Goal: Information Seeking & Learning: Learn about a topic

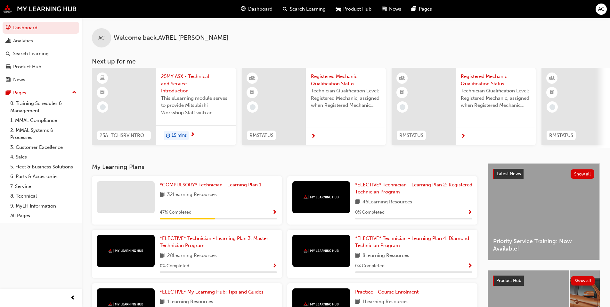
click at [255, 186] on span "*COMPULSORY* Technician - Learning Plan 1" at bounding box center [211, 185] width 102 height 6
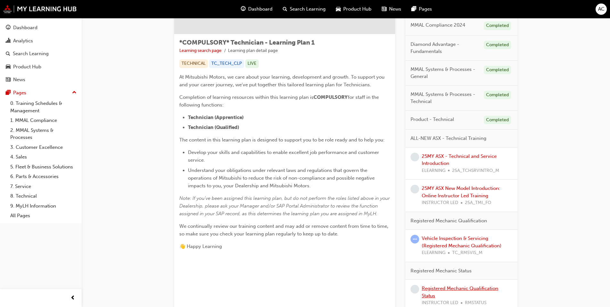
scroll to position [96, 0]
click at [464, 241] on div "Vehicle Inspection & Servicing (Registered Mechanic Qualification) ELEARNING TC…" at bounding box center [467, 245] width 91 height 22
click at [465, 239] on link "Vehicle Inspection & Servicing (Registered Mechanic Qualification)" at bounding box center [462, 241] width 80 height 13
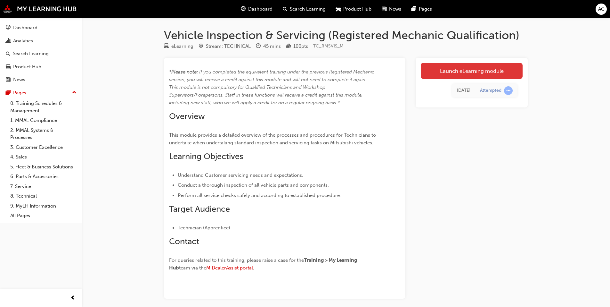
click at [433, 72] on link "Launch eLearning module" at bounding box center [472, 71] width 102 height 16
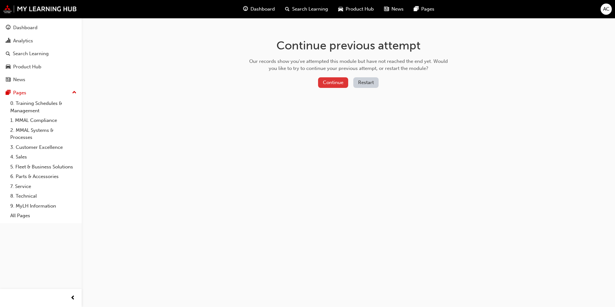
click at [346, 84] on button "Continue" at bounding box center [333, 82] width 30 height 11
